Goal: Task Accomplishment & Management: Use online tool/utility

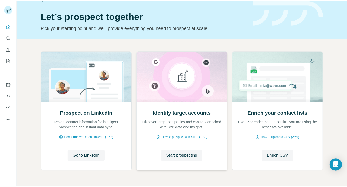
scroll to position [17, 0]
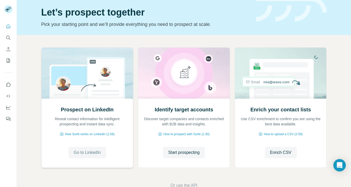
click at [92, 155] on span "Go to LinkedIn" at bounding box center [87, 153] width 27 height 6
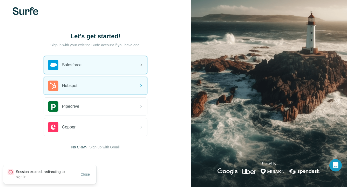
scroll to position [2, 0]
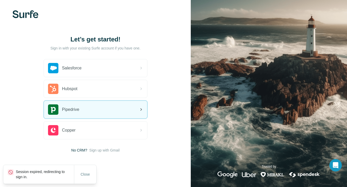
click at [89, 108] on div "Pipedrive" at bounding box center [95, 110] width 103 height 18
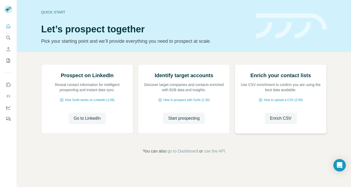
scroll to position [31, 0]
click at [10, 40] on icon "Search" at bounding box center [8, 37] width 5 height 5
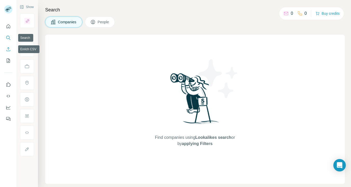
click at [9, 50] on icon "Enrich CSV" at bounding box center [8, 49] width 5 height 5
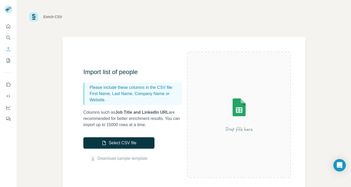
scroll to position [7, 0]
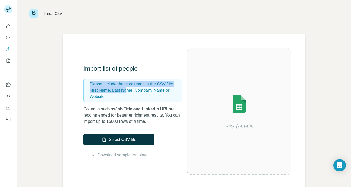
drag, startPoint x: 86, startPoint y: 83, endPoint x: 128, endPoint y: 91, distance: 42.8
click at [128, 91] on div "Please include these columns in the CSV file: First Name, Last Name, Company Na…" at bounding box center [132, 90] width 99 height 23
click at [139, 95] on p "First Name, Last Name, Company Name or Website." at bounding box center [134, 93] width 90 height 12
drag, startPoint x: 106, startPoint y: 95, endPoint x: 100, endPoint y: 83, distance: 13.2
click at [85, 81] on div "Please include these columns in the CSV file: First Name, Last Name, Company Na…" at bounding box center [132, 90] width 99 height 23
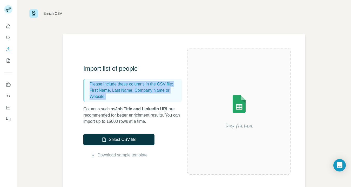
click at [121, 88] on p "First Name, Last Name, Company Name or Website." at bounding box center [134, 93] width 90 height 12
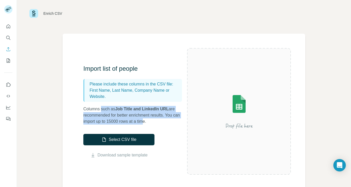
drag, startPoint x: 101, startPoint y: 110, endPoint x: 151, endPoint y: 123, distance: 51.3
click at [148, 122] on p "Columns such as Job Title and LinkedIn URL are recommended for better enrichmen…" at bounding box center [135, 115] width 104 height 19
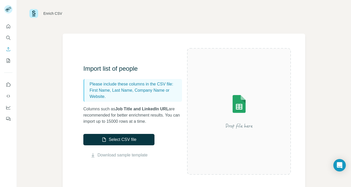
click at [158, 123] on p "Columns such as Job Title and LinkedIn URL are recommended for better enrichmen…" at bounding box center [135, 115] width 104 height 19
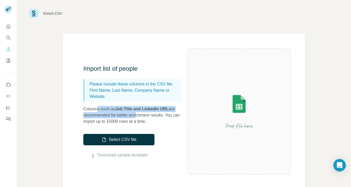
drag, startPoint x: 98, startPoint y: 108, endPoint x: 143, endPoint y: 117, distance: 46.2
click at [143, 117] on p "Columns such as Job Title and LinkedIn URL are recommended for better enrichmen…" at bounding box center [135, 115] width 104 height 19
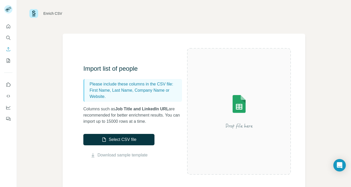
click at [157, 117] on p "Columns such as Job Title and LinkedIn URL are recommended for better enrichmen…" at bounding box center [135, 115] width 104 height 19
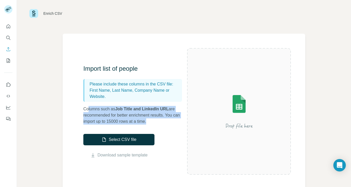
drag, startPoint x: 133, startPoint y: 120, endPoint x: 88, endPoint y: 109, distance: 47.1
click at [88, 109] on p "Columns such as Job Title and LinkedIn URL are recommended for better enrichmen…" at bounding box center [135, 115] width 104 height 19
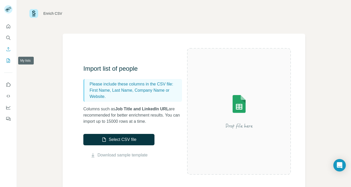
click at [8, 62] on icon "My lists" at bounding box center [8, 60] width 5 height 5
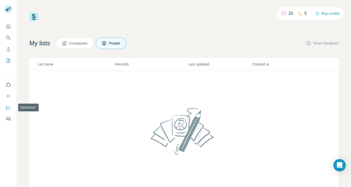
click at [8, 109] on icon "Dashboard" at bounding box center [8, 108] width 4 height 4
